Goal: Information Seeking & Learning: Find specific fact

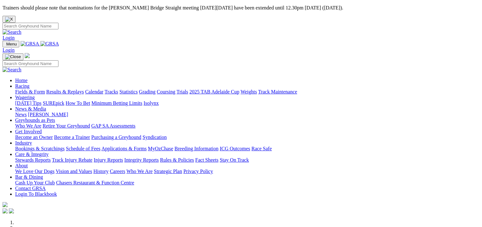
click at [78, 89] on link "Results & Replays" at bounding box center [65, 91] width 38 height 5
